Goal: Task Accomplishment & Management: Use online tool/utility

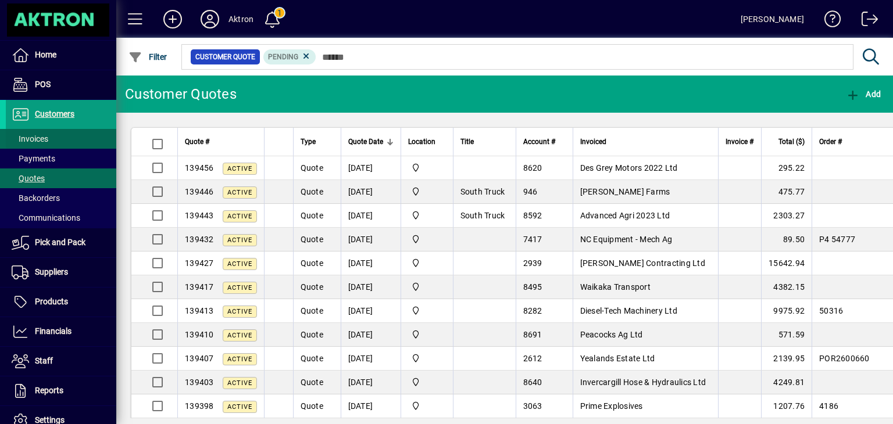
drag, startPoint x: 0, startPoint y: 0, endPoint x: 39, endPoint y: 141, distance: 146.5
click at [39, 141] on span "Invoices" at bounding box center [30, 138] width 37 height 9
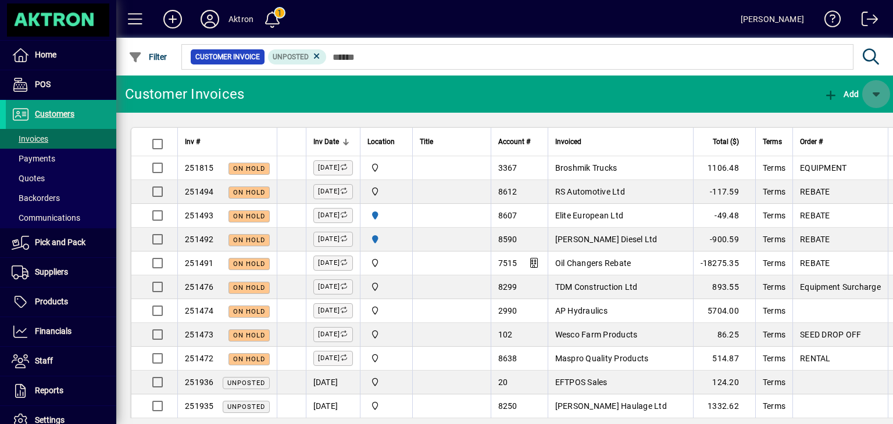
click at [881, 91] on span "button" at bounding box center [876, 94] width 28 height 28
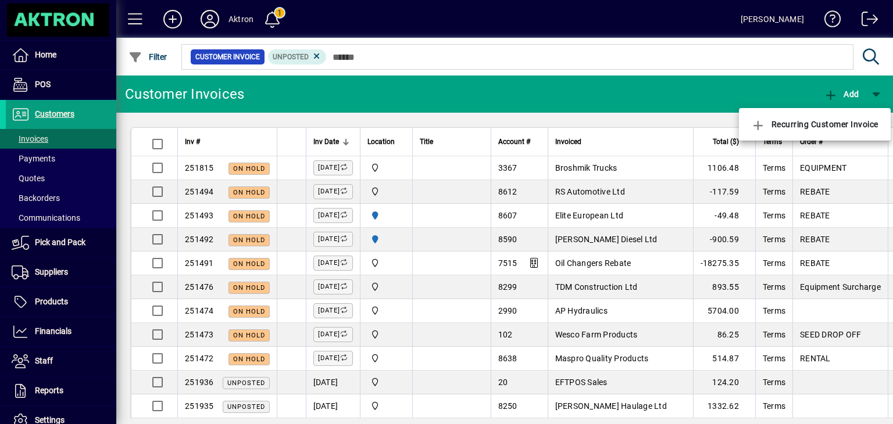
click at [32, 118] on div at bounding box center [446, 212] width 893 height 424
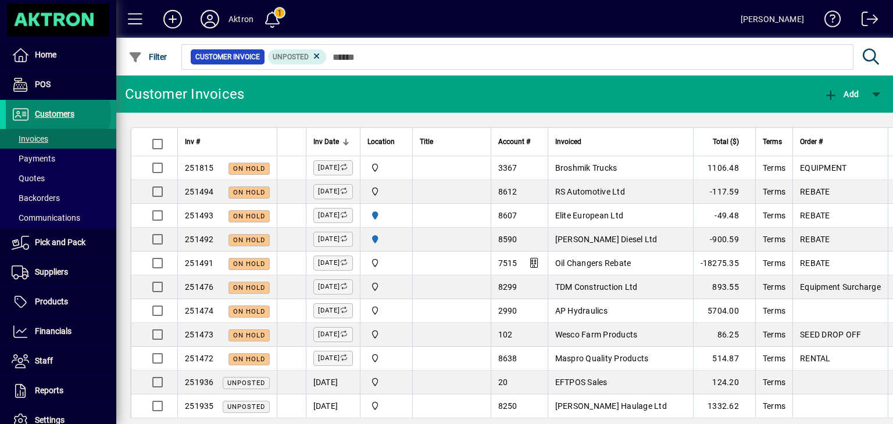
click at [57, 113] on span "Customers" at bounding box center [55, 113] width 40 height 9
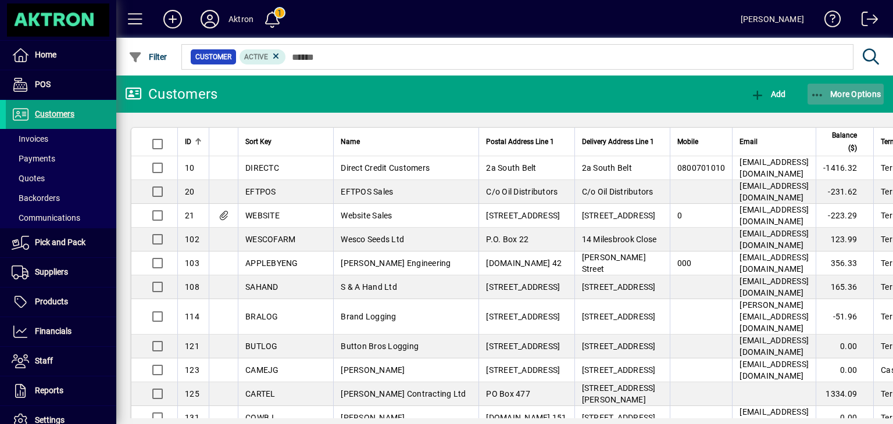
click at [844, 92] on span "More Options" at bounding box center [845, 94] width 71 height 9
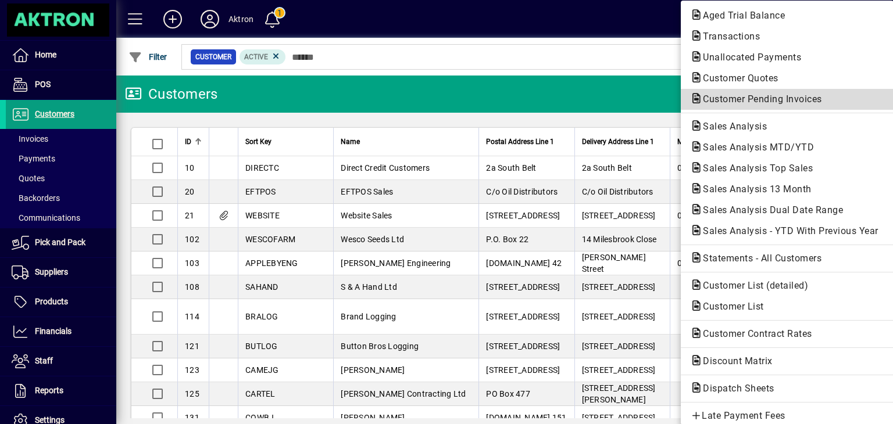
click at [776, 99] on span "Customer Pending Invoices" at bounding box center [759, 99] width 138 height 11
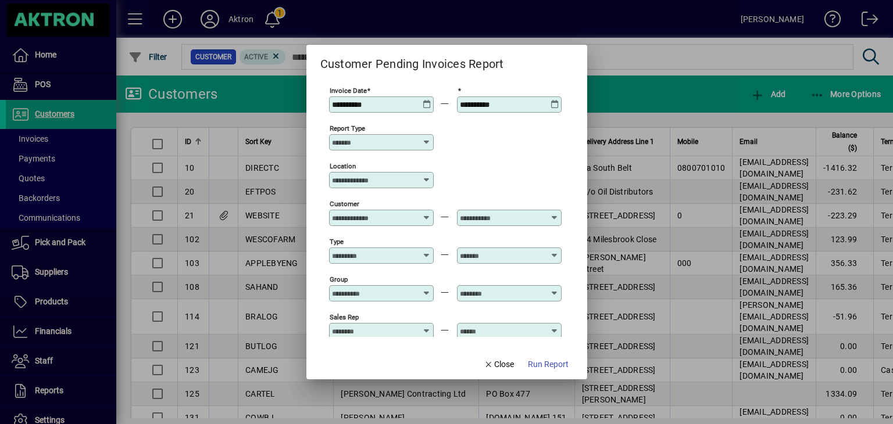
click at [426, 182] on icon at bounding box center [426, 180] width 9 height 9
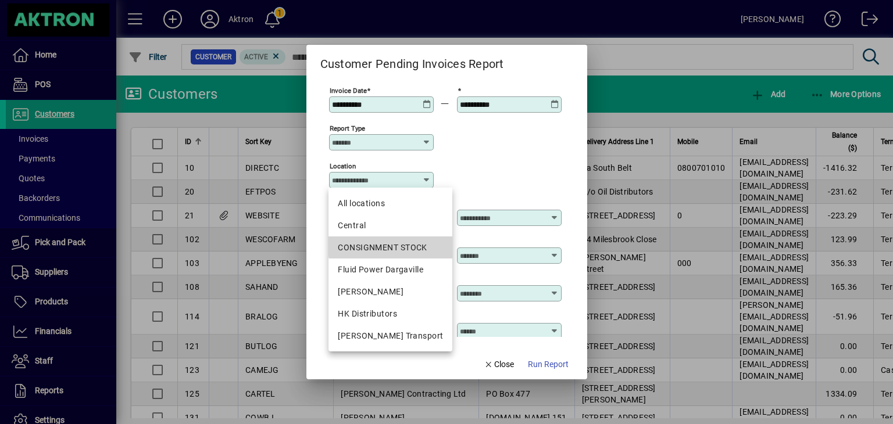
click at [398, 244] on div "CONSIGNMENT STOCK" at bounding box center [390, 248] width 105 height 12
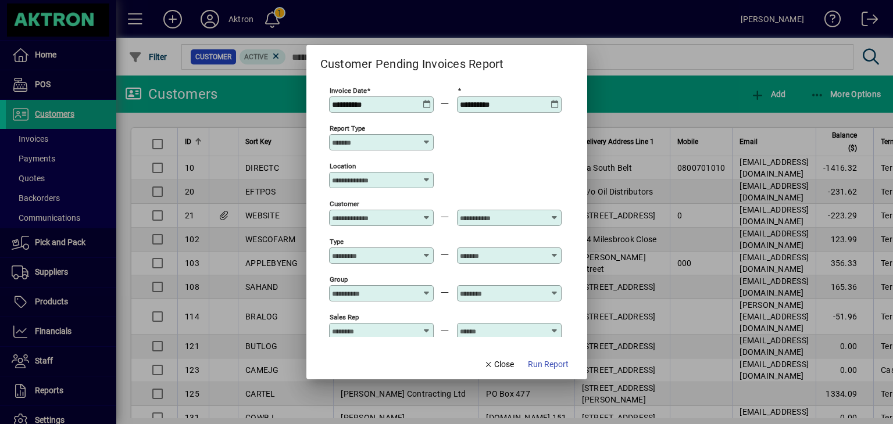
type input "**********"
click at [549, 367] on span "Run Report" at bounding box center [548, 365] width 41 height 12
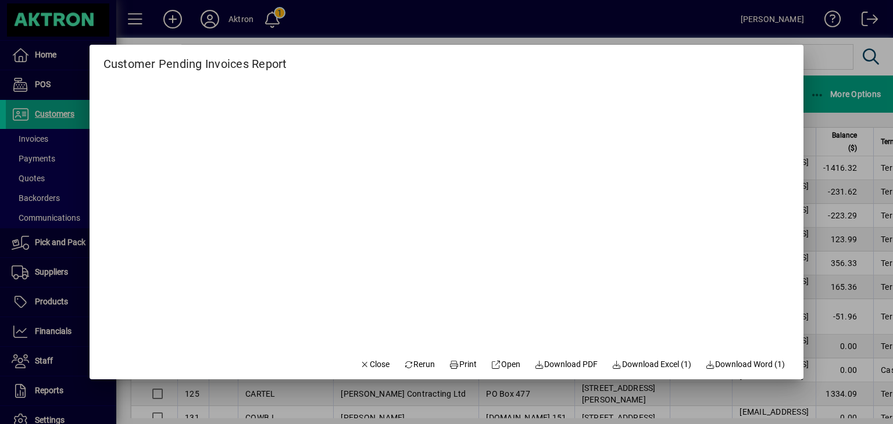
click at [821, 60] on div at bounding box center [446, 212] width 893 height 424
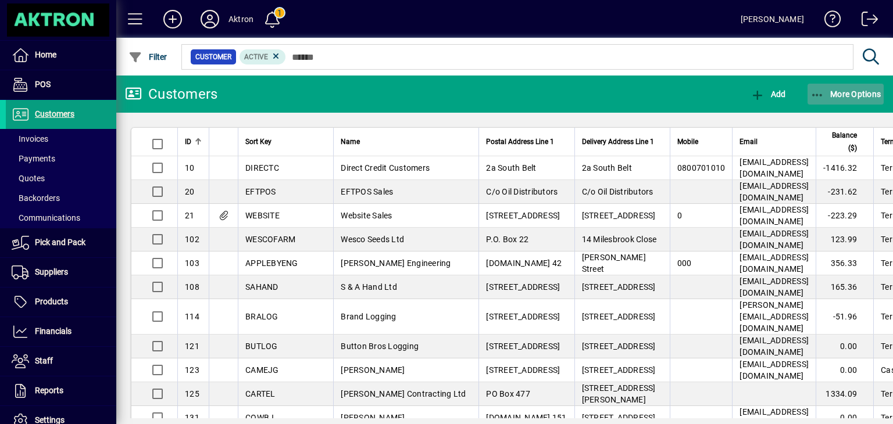
click at [856, 95] on span "More Options" at bounding box center [845, 94] width 71 height 9
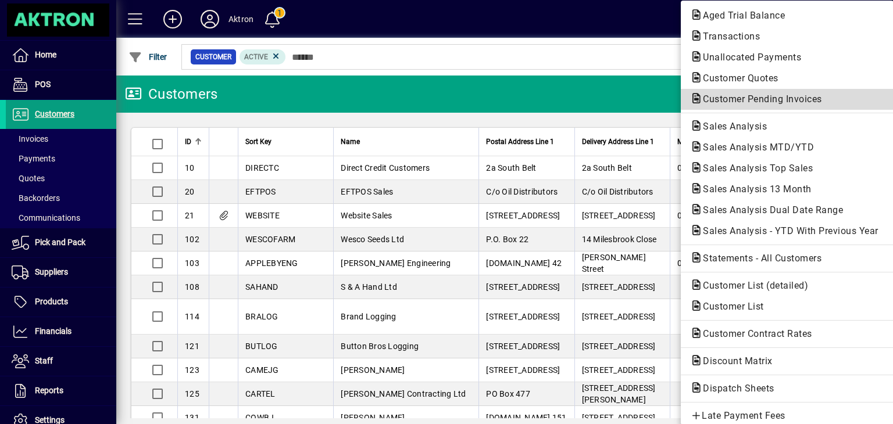
click at [767, 96] on span "Customer Pending Invoices" at bounding box center [759, 99] width 138 height 11
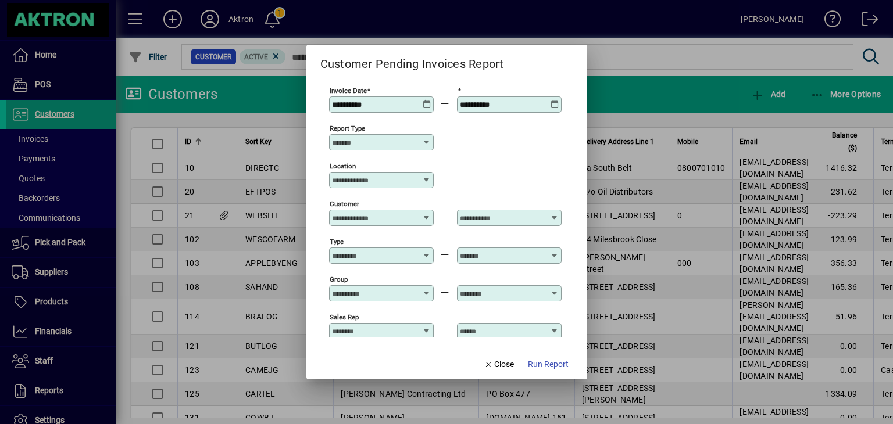
click at [426, 178] on icon at bounding box center [426, 180] width 9 height 9
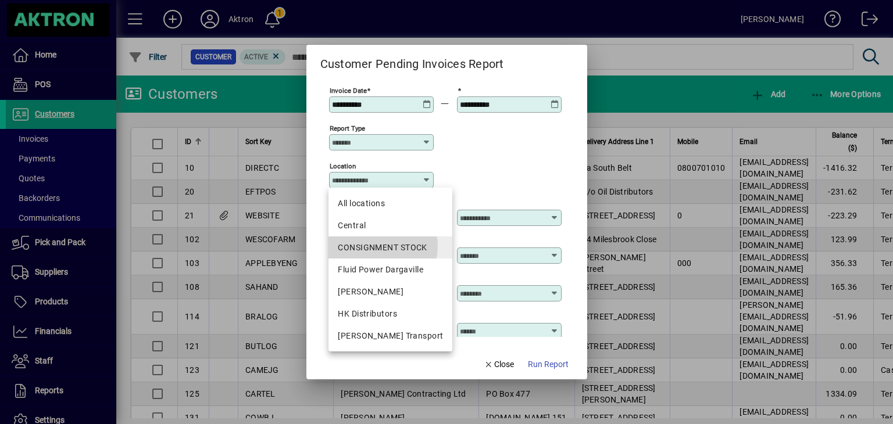
click at [378, 246] on div "CONSIGNMENT STOCK" at bounding box center [390, 248] width 105 height 12
type input "**********"
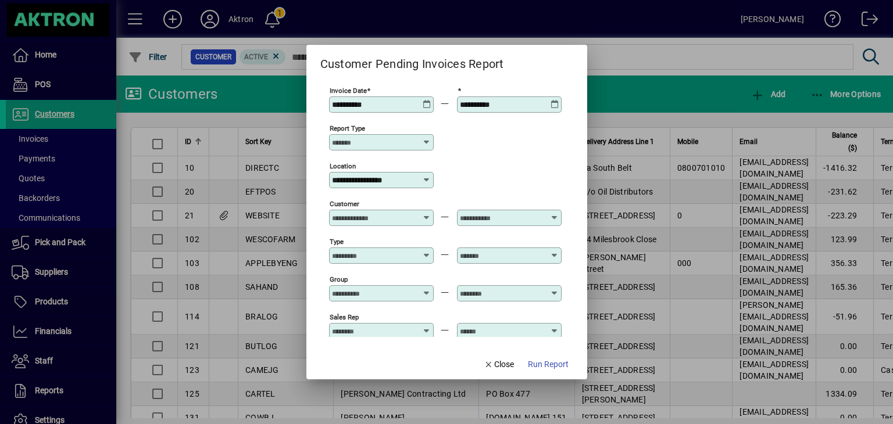
click at [427, 100] on icon at bounding box center [427, 100] width 9 height 0
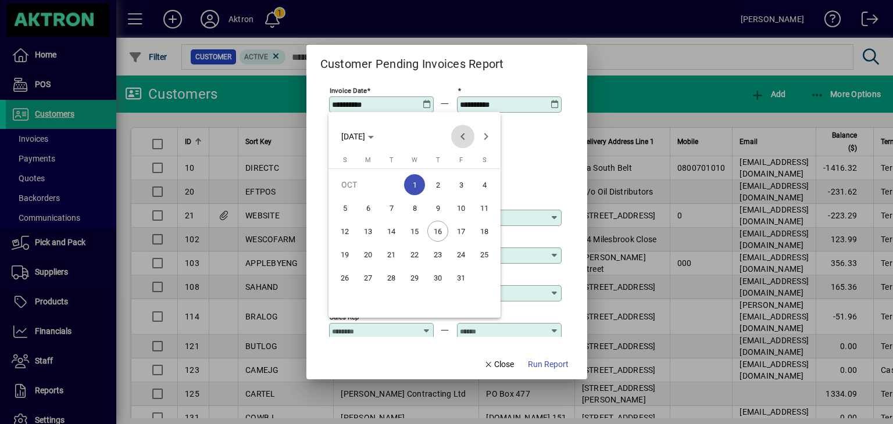
click at [465, 135] on span "Previous month" at bounding box center [462, 136] width 23 height 23
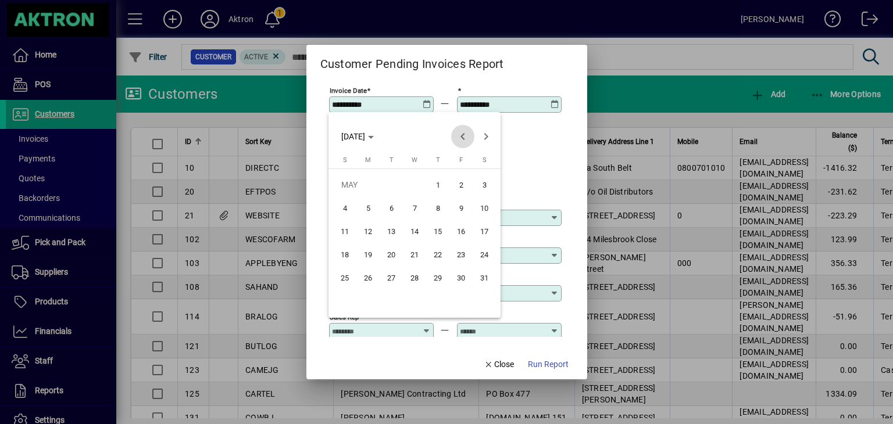
click at [465, 135] on span "Previous month" at bounding box center [462, 136] width 23 height 23
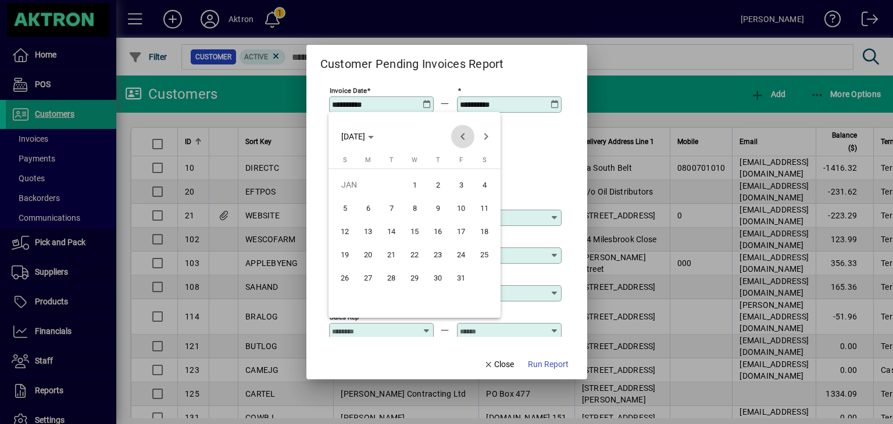
click at [465, 135] on span "Previous month" at bounding box center [462, 136] width 23 height 23
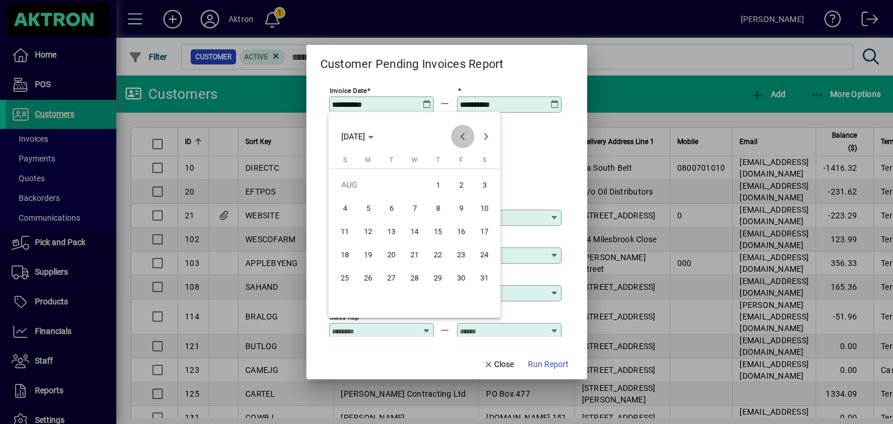
click at [465, 135] on span "Previous month" at bounding box center [462, 136] width 23 height 23
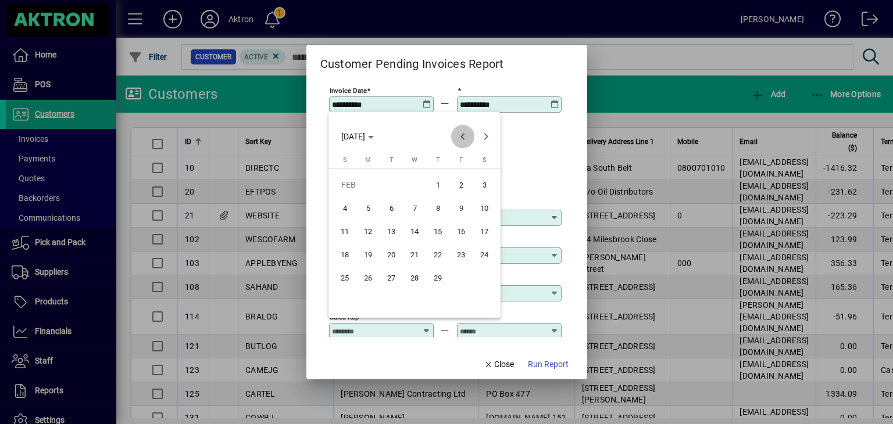
click at [465, 135] on span "Previous month" at bounding box center [462, 136] width 23 height 23
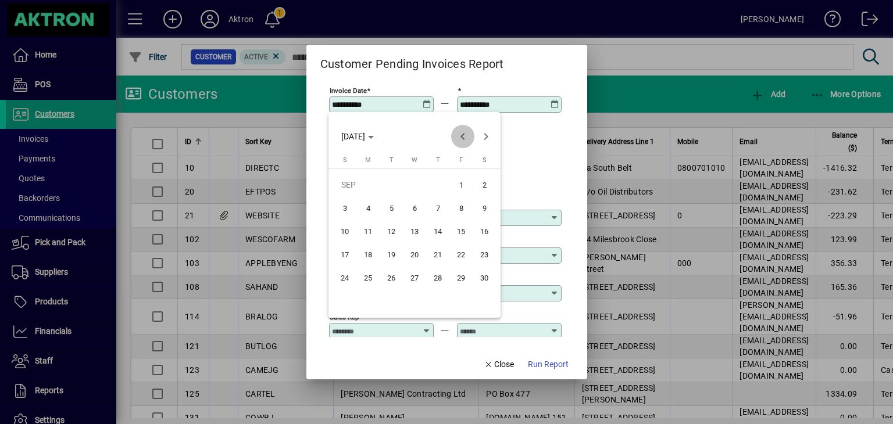
click at [465, 135] on span "Previous month" at bounding box center [462, 136] width 23 height 23
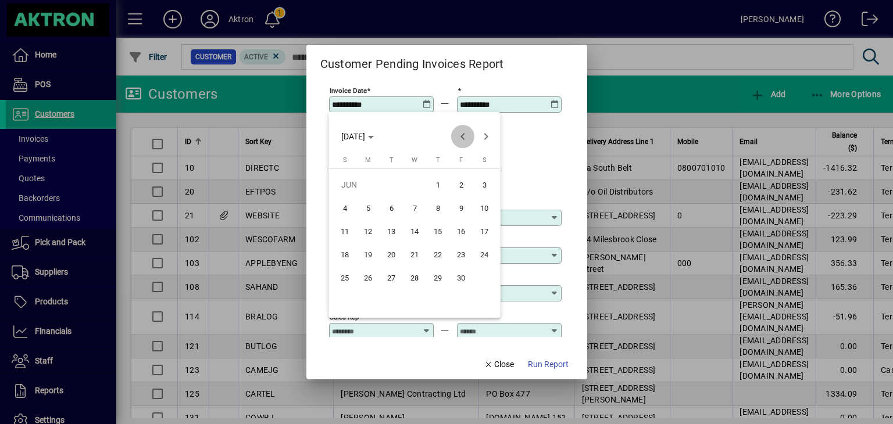
click at [465, 135] on span "Previous month" at bounding box center [462, 136] width 23 height 23
click at [412, 182] on span "1" at bounding box center [414, 184] width 21 height 21
type input "**********"
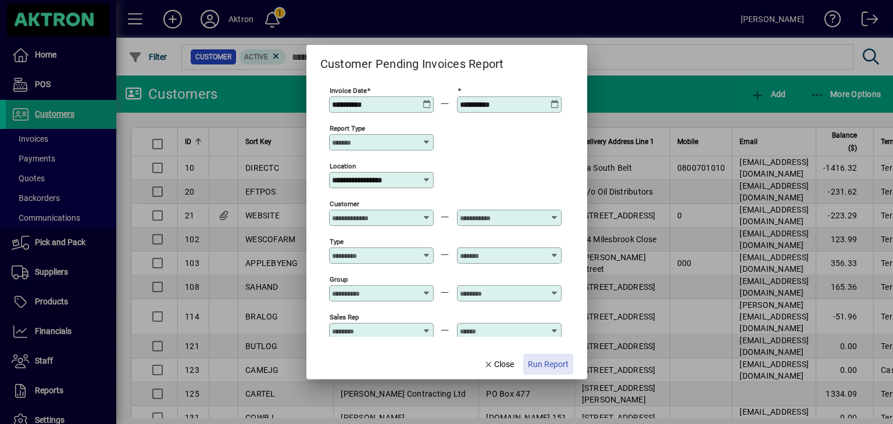
click at [539, 363] on span "Run Report" at bounding box center [548, 365] width 41 height 12
